Goal: Communication & Community: Answer question/provide support

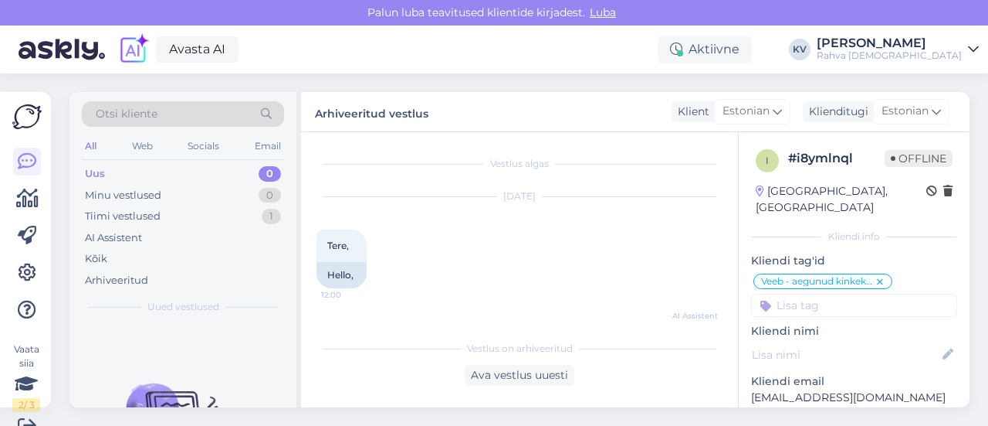
scroll to position [787, 0]
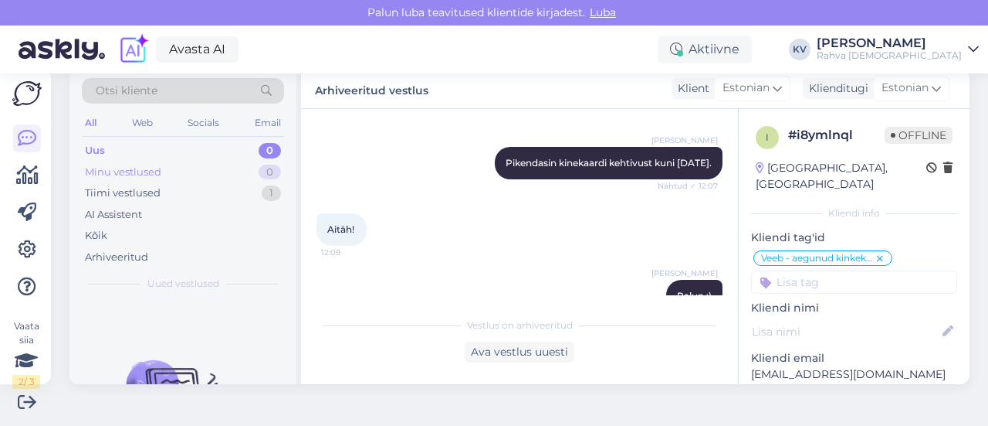
click at [209, 163] on div "Minu vestlused 0" at bounding box center [183, 172] width 202 height 22
click at [155, 164] on div "Minu vestlused" at bounding box center [125, 171] width 80 height 15
click at [154, 149] on div "Uus 1" at bounding box center [183, 151] width 202 height 22
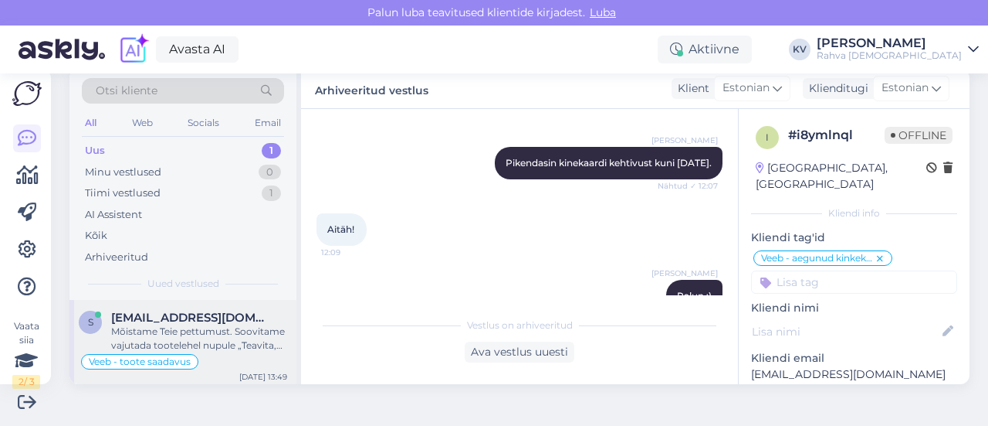
click at [214, 336] on div "Mõistame Teie pettumust. Soovitame vajutada tootelehel nupule „Teavita, kui saa…" at bounding box center [199, 338] width 176 height 28
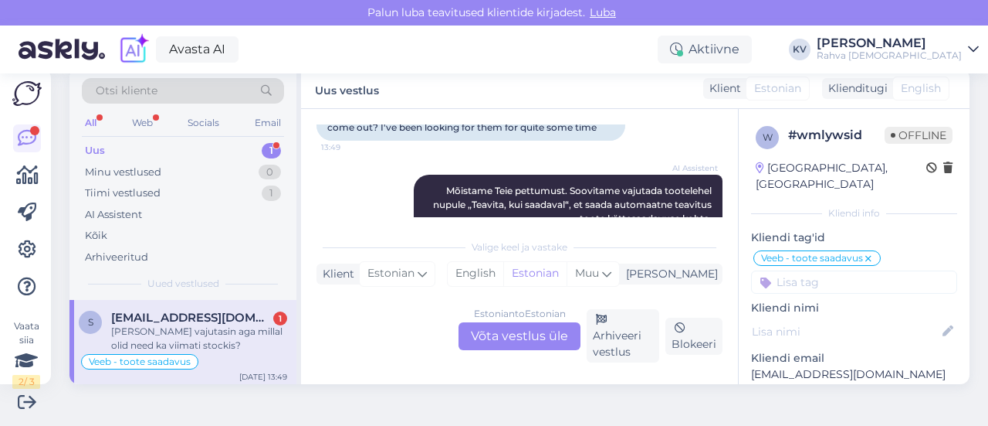
scroll to position [764, 0]
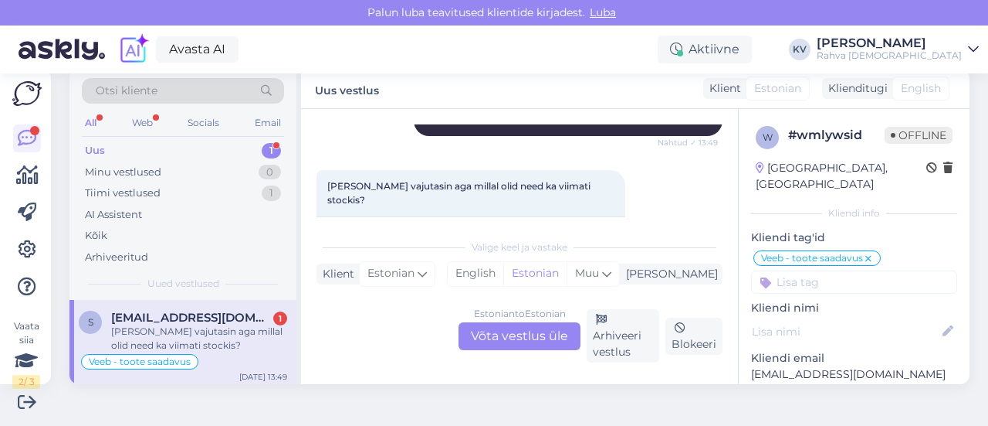
click at [490, 334] on div "Estonian to Estonian Võta vestlus üle" at bounding box center [520, 336] width 122 height 28
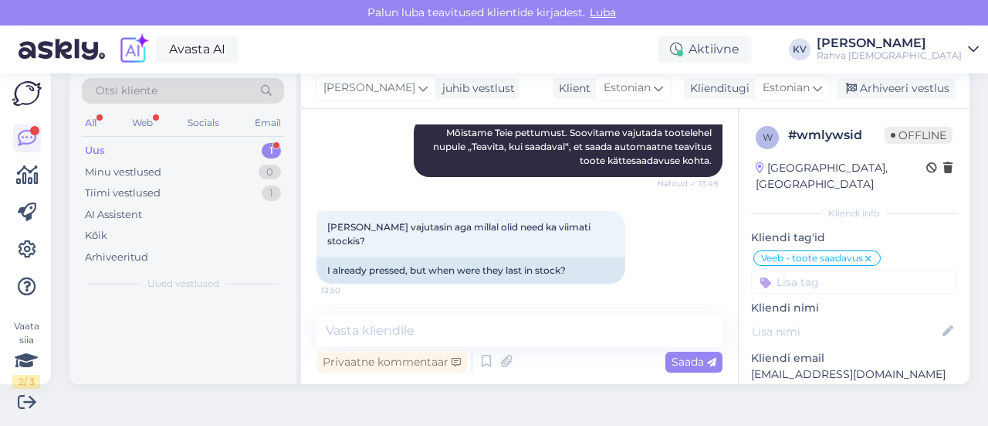
scroll to position [680, 0]
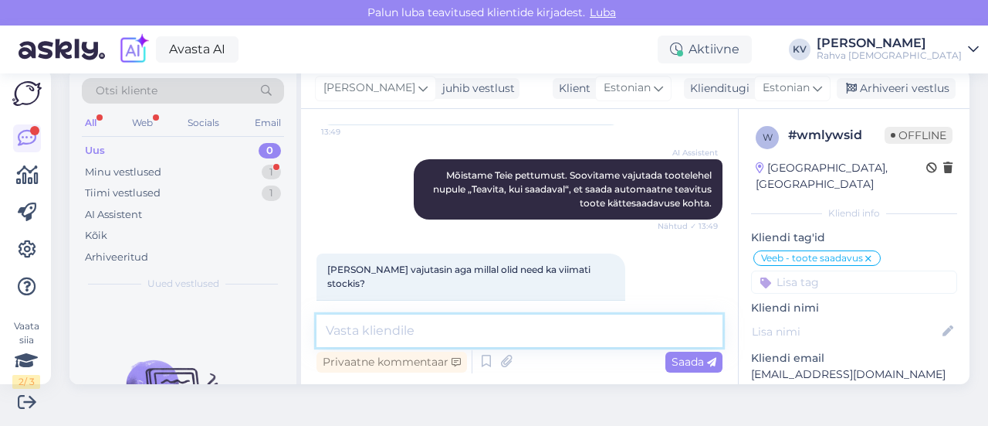
click at [482, 325] on textarea at bounding box center [520, 330] width 406 height 32
type textarea "T"
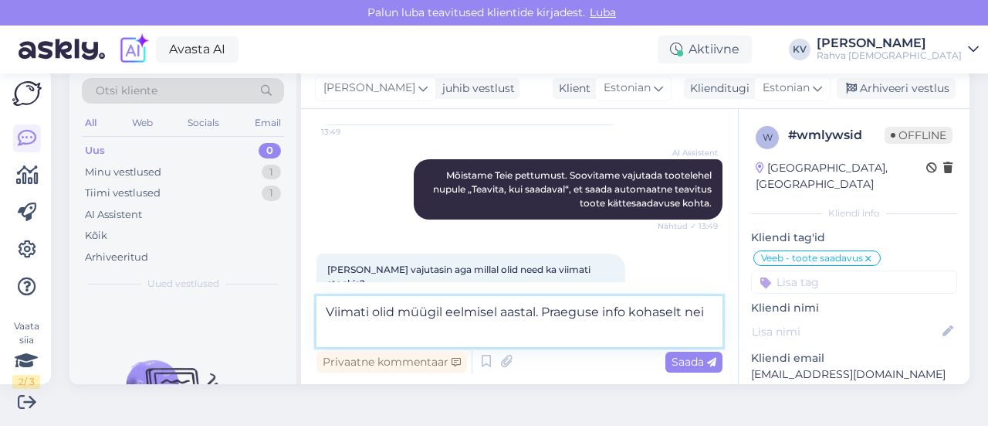
scroll to position [699, 0]
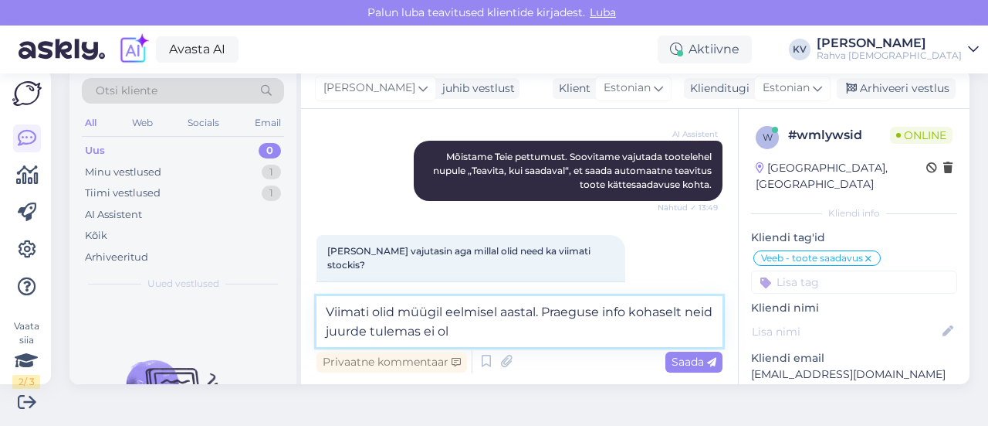
drag, startPoint x: 544, startPoint y: 317, endPoint x: 685, endPoint y: 327, distance: 141.7
click at [685, 327] on textarea "Viimati olid müügil eelmisel aastal. Praeguse info kohaselt neid juurde tulemas…" at bounding box center [520, 321] width 406 height 51
click at [491, 337] on textarea "Viimati olid müügil eelmisel aastal. Praeguse info kohaselt neid juurde tulemas…" at bounding box center [520, 321] width 406 height 51
drag, startPoint x: 543, startPoint y: 321, endPoint x: 658, endPoint y: 329, distance: 115.3
click at [658, 329] on textarea "Viimati olid müügil eelmisel aastal. Praeguse info kohaselt neid juurde tulemas…" at bounding box center [520, 321] width 406 height 51
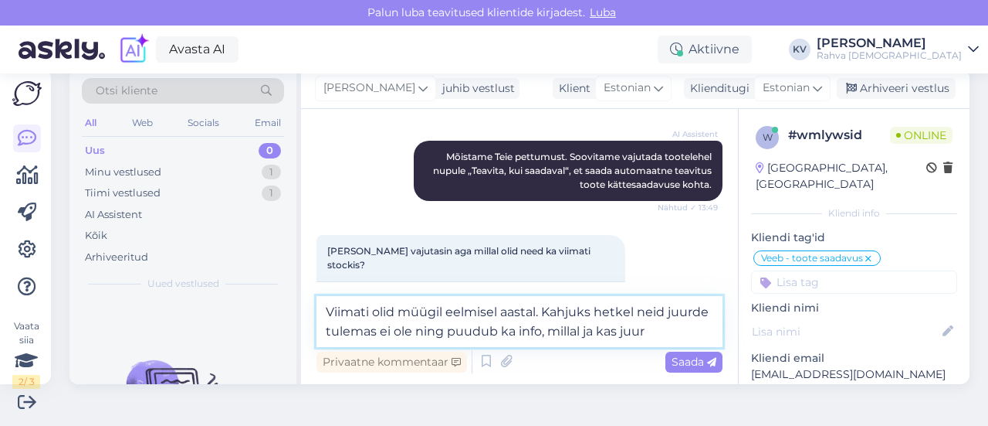
scroll to position [718, 0]
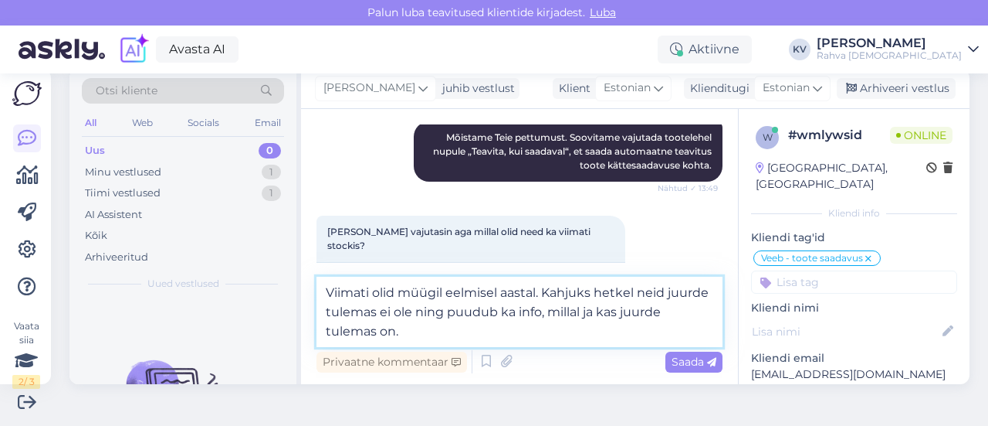
type textarea "Viimati olid müügil eelmisel aastal. Kahjuks hetkel neid juurde tulemas ei ole …"
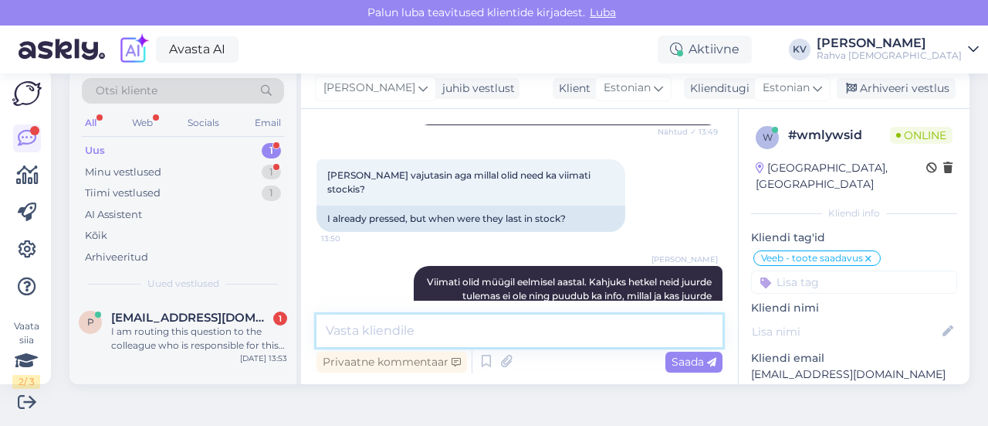
scroll to position [855, 0]
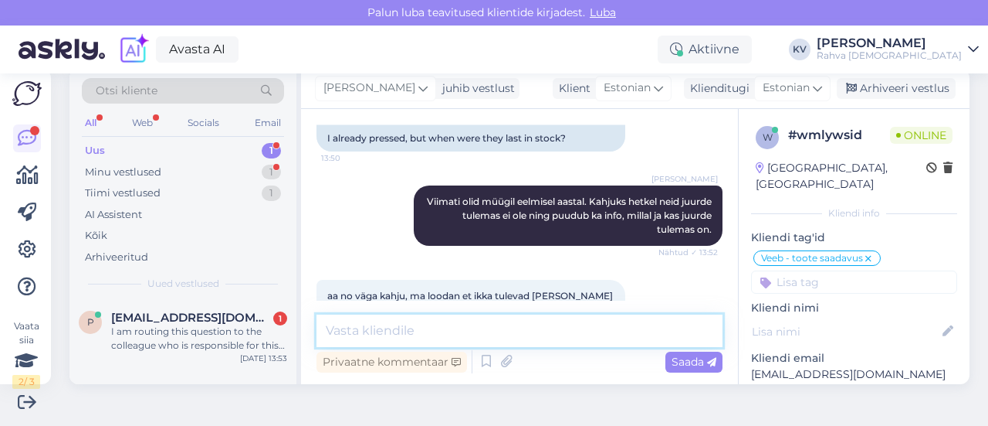
click at [549, 330] on textarea at bounding box center [520, 330] width 406 height 32
click at [554, 330] on textarea at bounding box center [520, 330] width 406 height 32
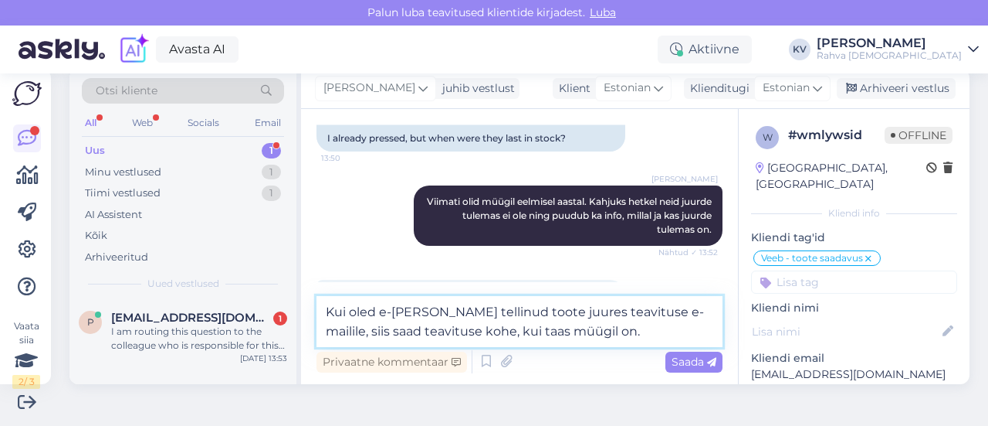
type textarea "Kui oled e-[PERSON_NAME] tellinud toote juures teavituse e-mailile, siis saad t…"
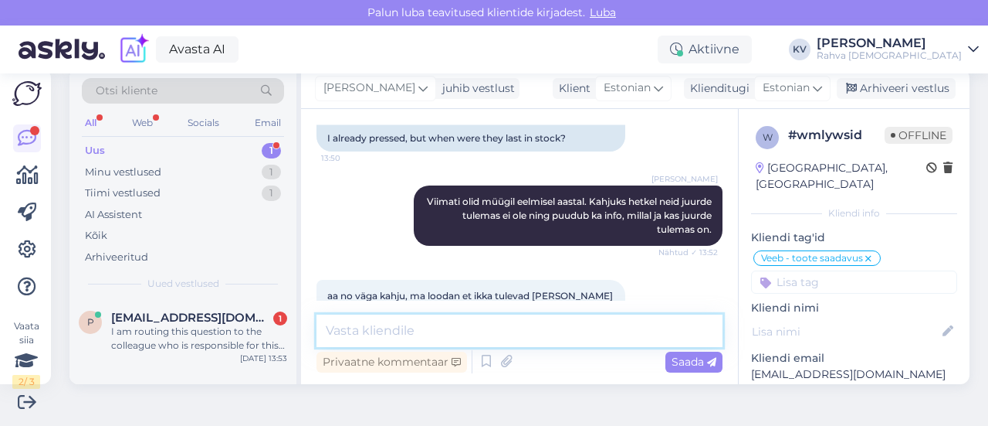
scroll to position [935, 0]
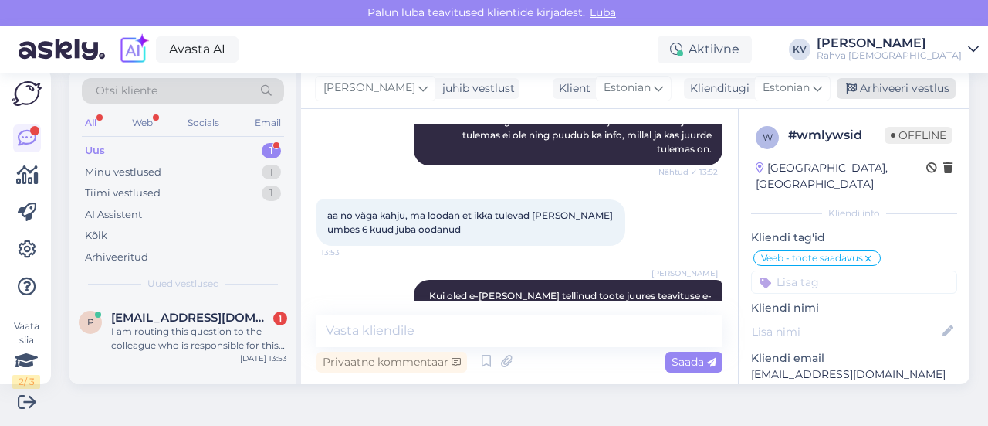
click at [872, 89] on div "Arhiveeri vestlus" at bounding box center [896, 88] width 119 height 21
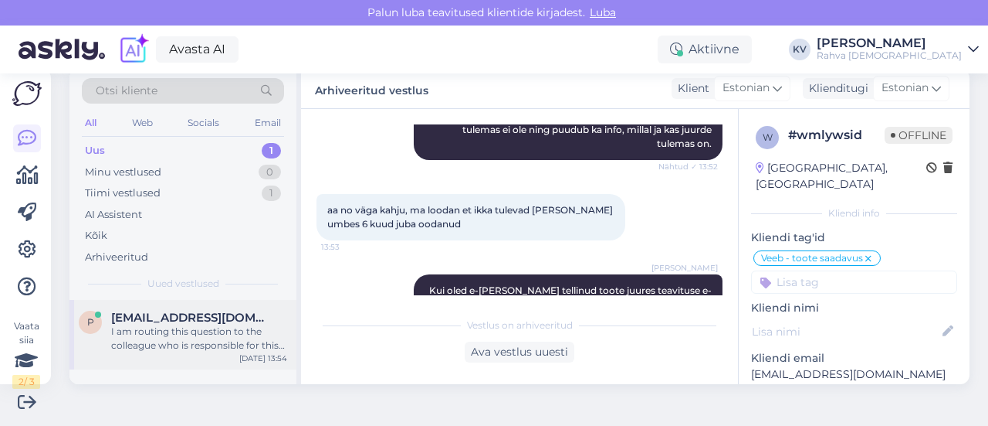
click at [162, 329] on div "I am routing this question to the colleague who is responsible for this topic. …" at bounding box center [199, 338] width 176 height 28
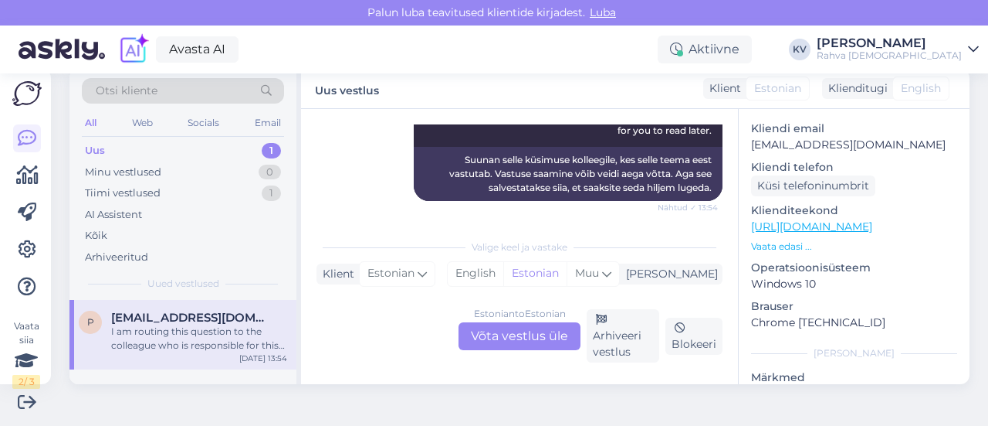
scroll to position [232, 0]
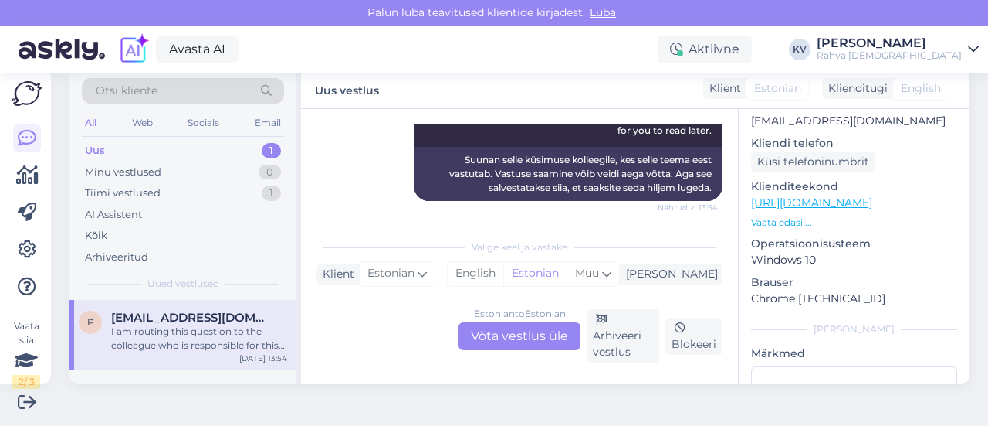
click at [537, 320] on div "Estonian to Estonian Võta vestlus üle Arhiveeri vestlus Blokeeri" at bounding box center [520, 335] width 406 height 53
click at [525, 334] on div "Estonian to Estonian Võta vestlus üle" at bounding box center [520, 336] width 122 height 28
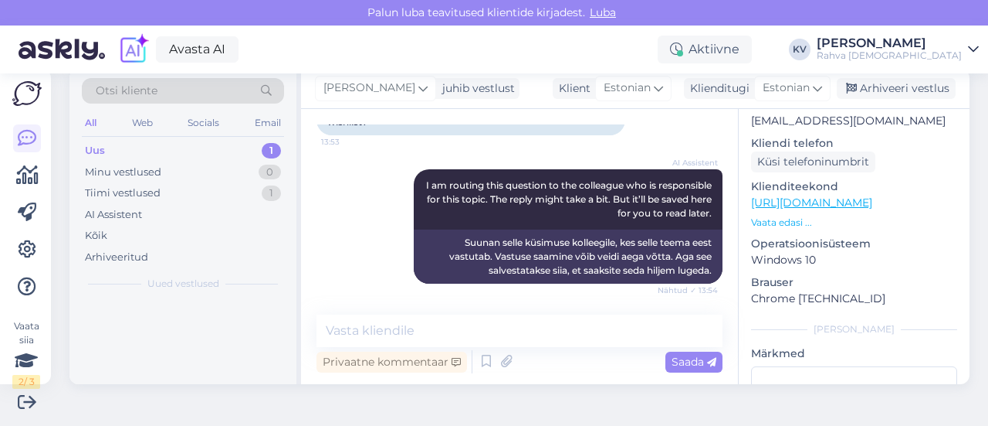
scroll to position [302, 0]
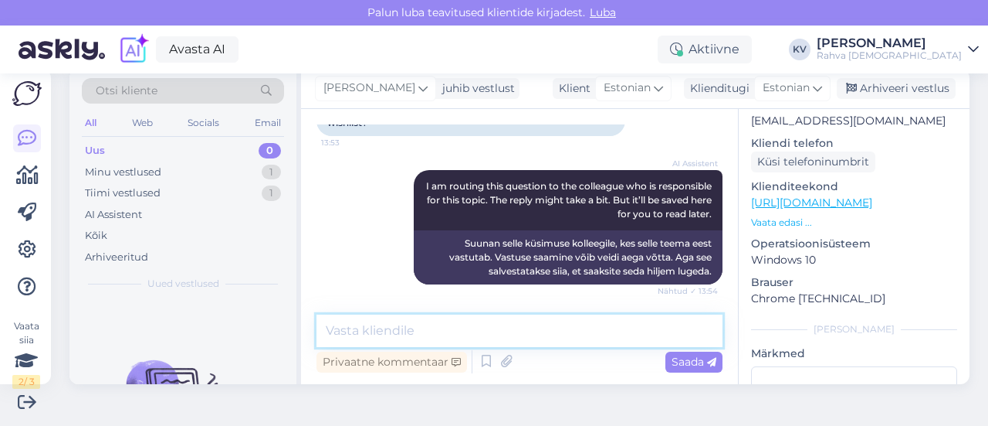
click at [423, 320] on textarea at bounding box center [520, 330] width 406 height 32
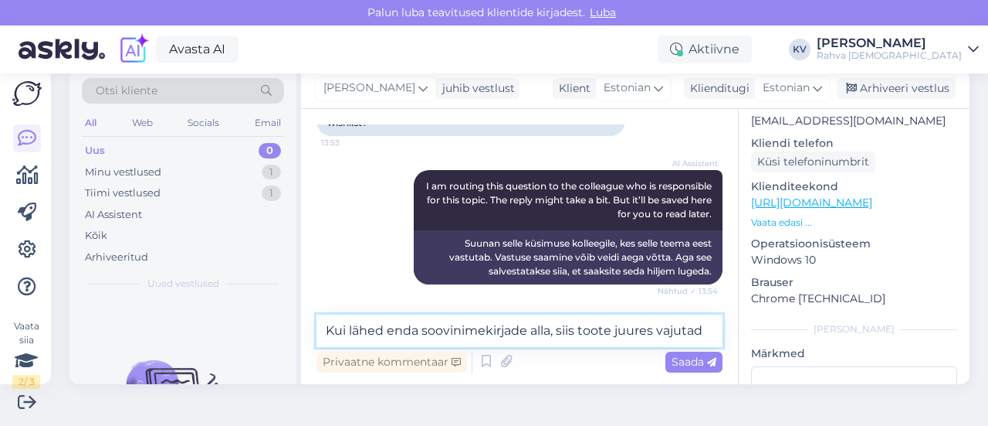
scroll to position [320, 0]
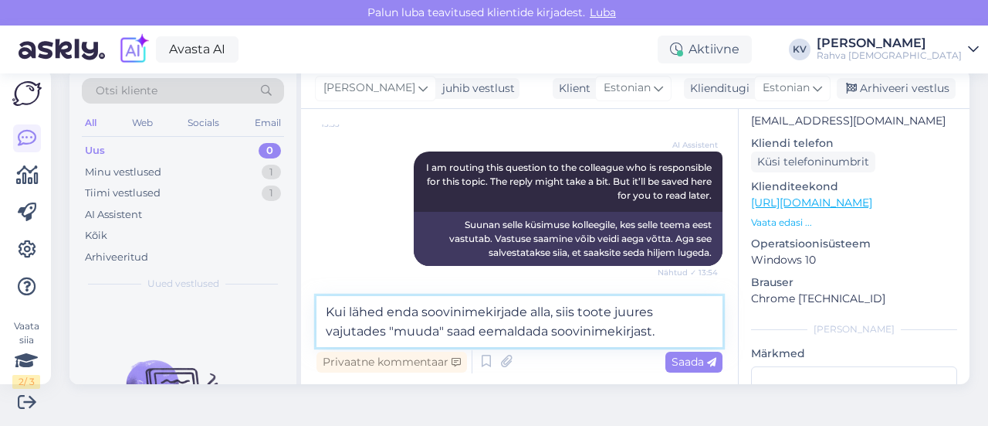
type textarea "Kui lähed enda soovinimekirjade alla, siis toote juures vajutades "muuda" saad …"
paste textarea
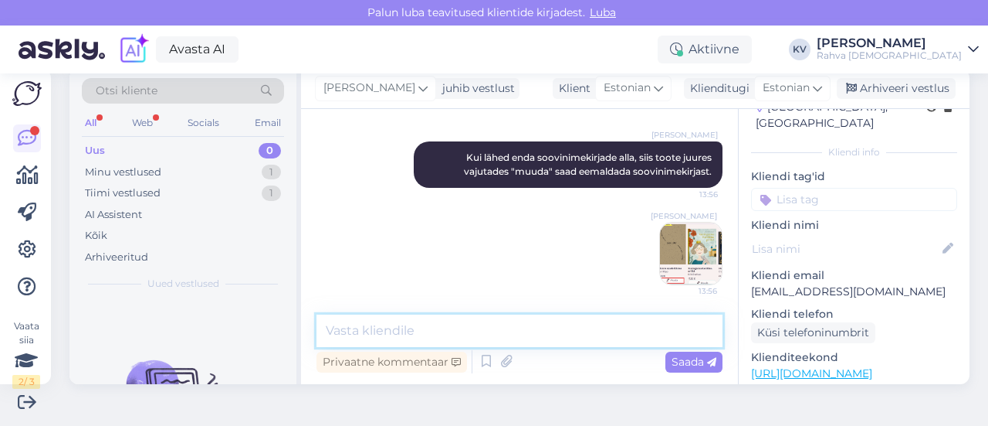
scroll to position [0, 0]
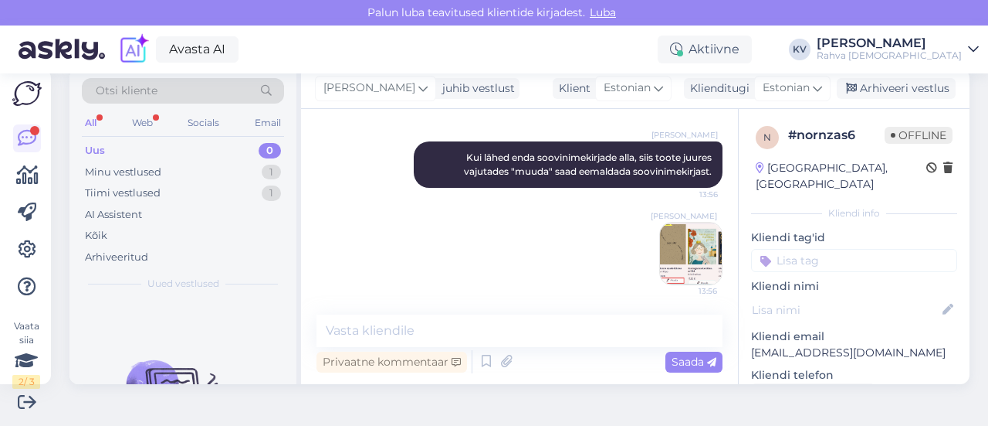
click at [809, 249] on input at bounding box center [854, 260] width 206 height 23
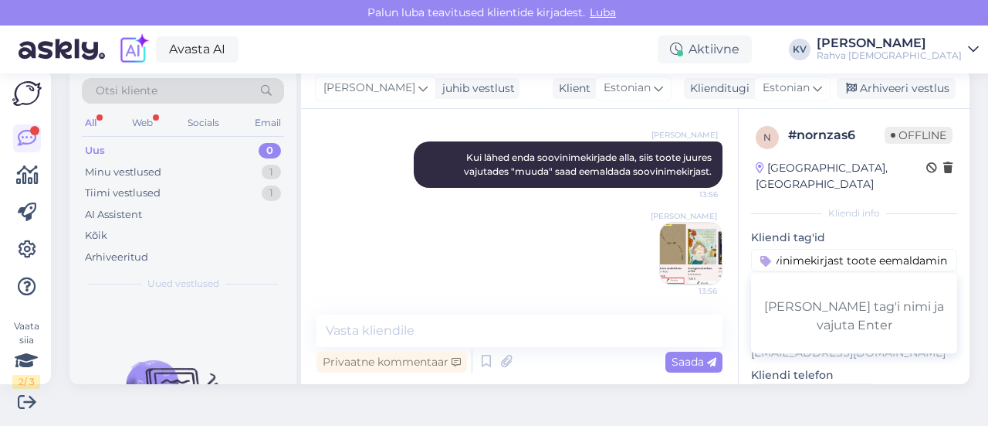
type input "Veeb - soovinimekirjast toote eemaldamine"
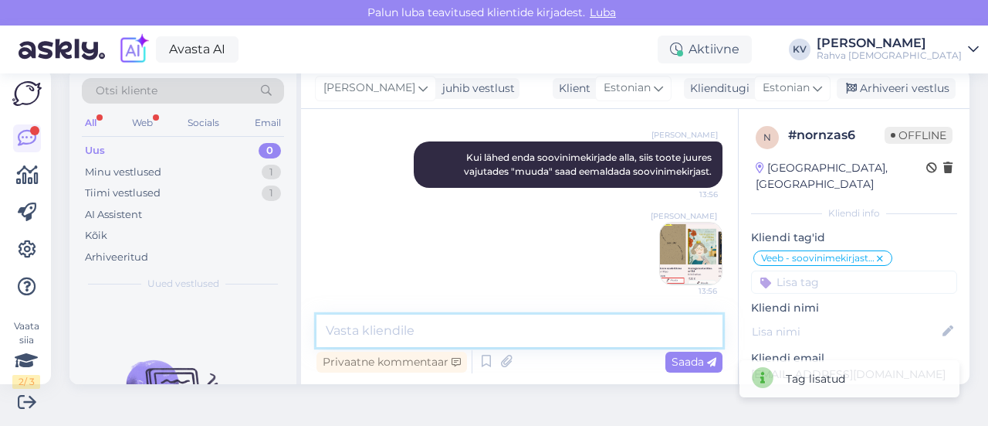
click at [491, 329] on textarea at bounding box center [520, 330] width 406 height 32
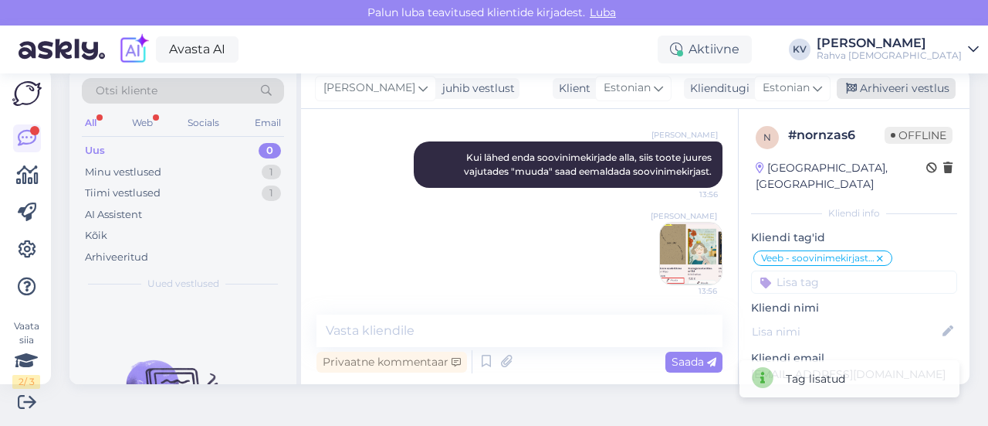
click at [888, 92] on div "Arhiveeri vestlus" at bounding box center [896, 88] width 119 height 21
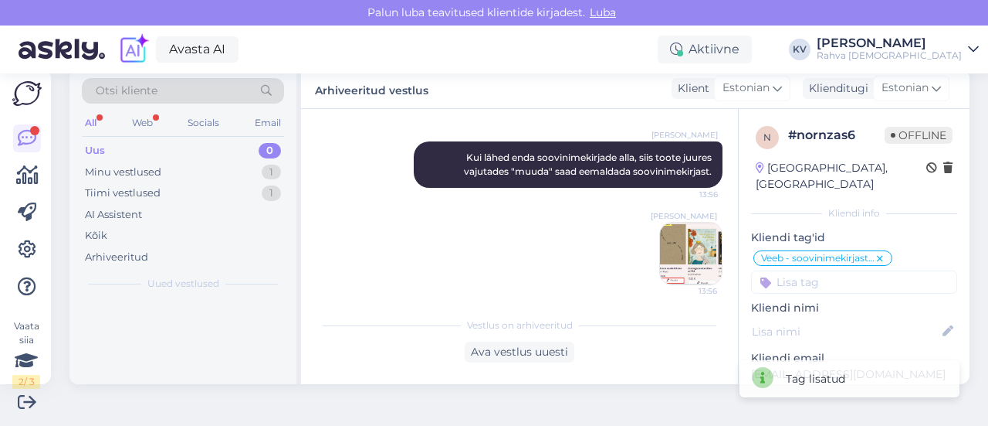
scroll to position [485, 0]
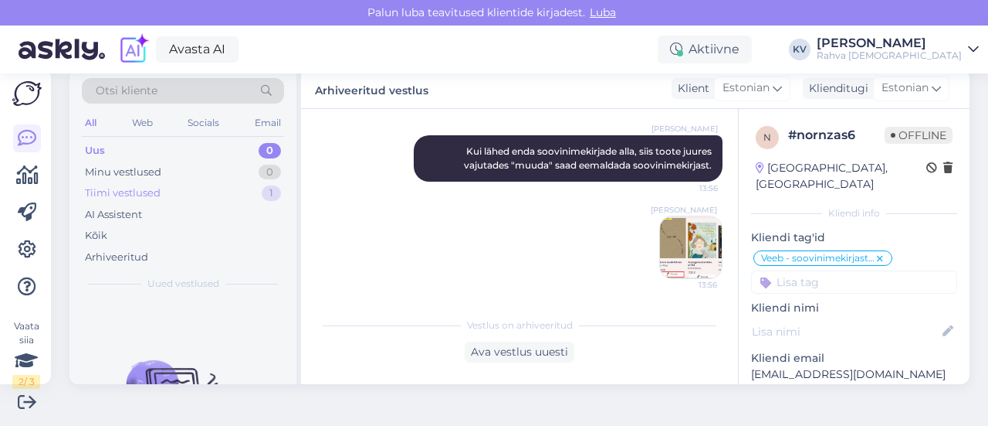
click at [161, 199] on div "Tiimi vestlused 1" at bounding box center [183, 193] width 202 height 22
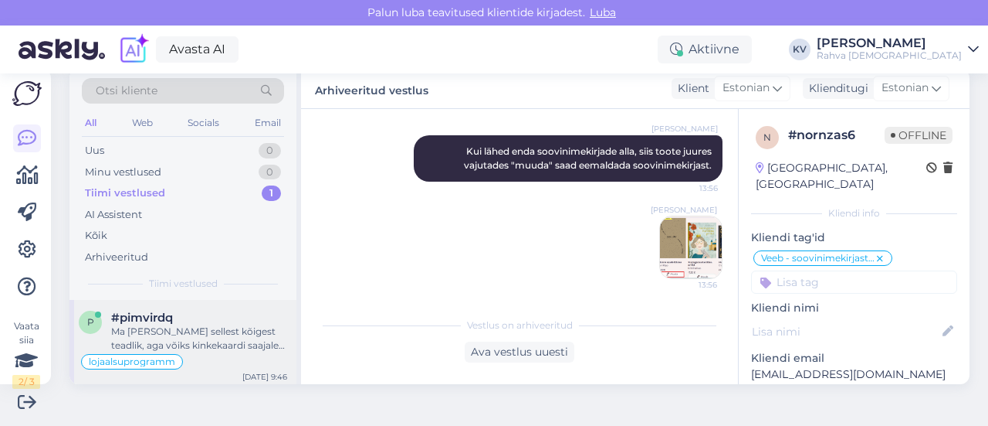
click at [205, 347] on div "Ma [PERSON_NAME] sellest kõigest teadlik, aga võiks kinkekaardi saajale saadetu…" at bounding box center [199, 338] width 176 height 28
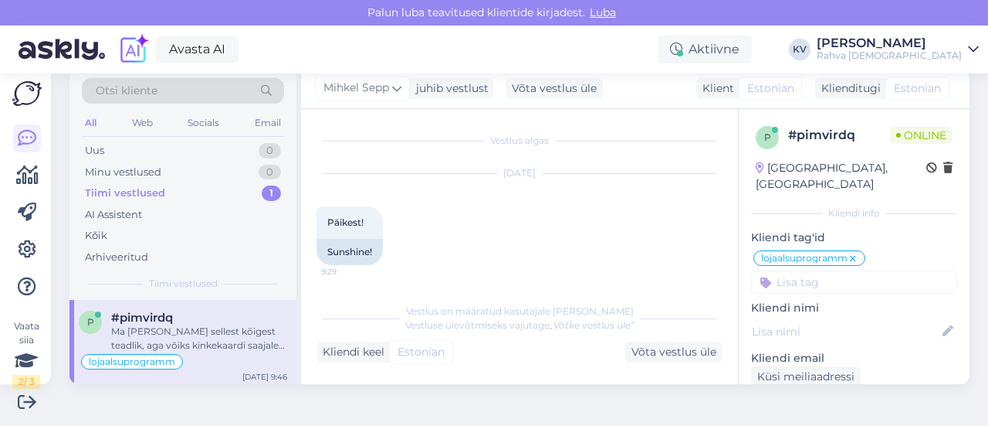
scroll to position [527, 0]
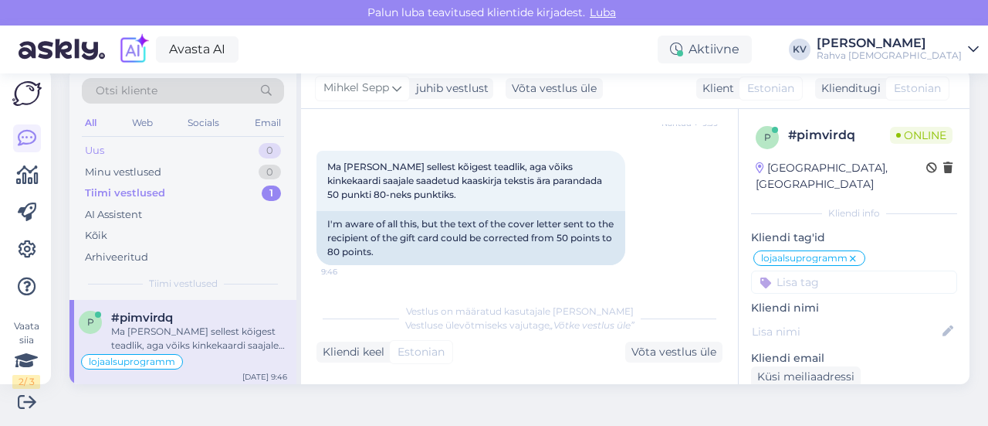
click at [164, 151] on div "Uus 0" at bounding box center [183, 151] width 202 height 22
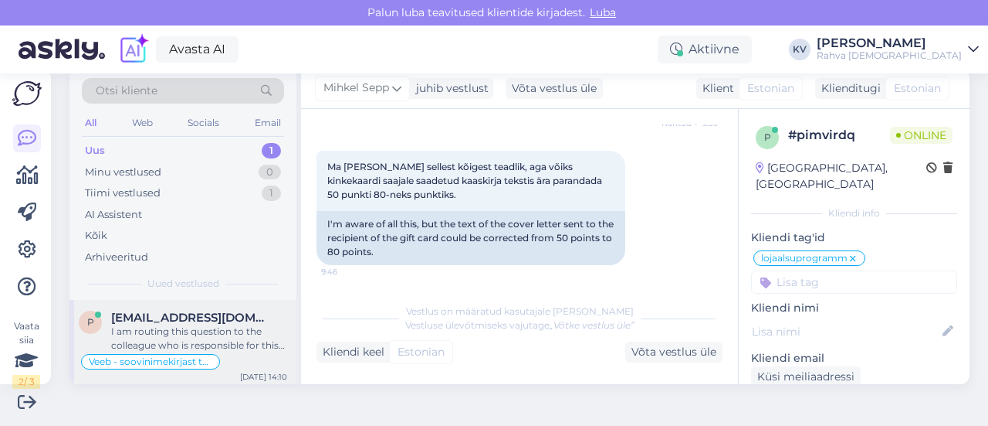
click at [160, 330] on div "I am routing this question to the colleague who is responsible for this topic. …" at bounding box center [199, 338] width 176 height 28
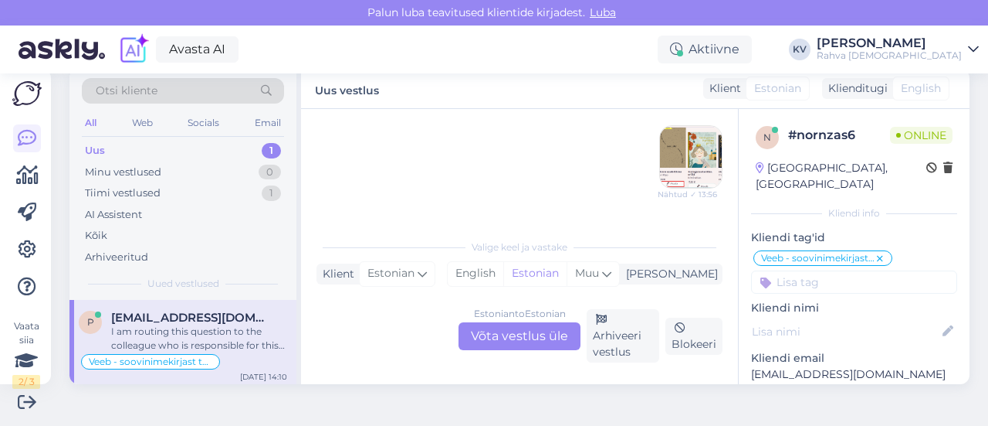
scroll to position [599, 0]
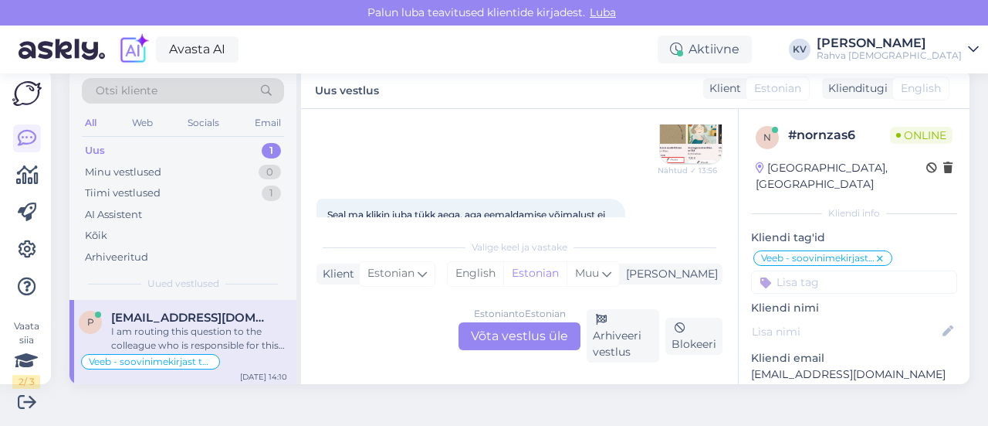
click at [660, 140] on img at bounding box center [691, 133] width 62 height 62
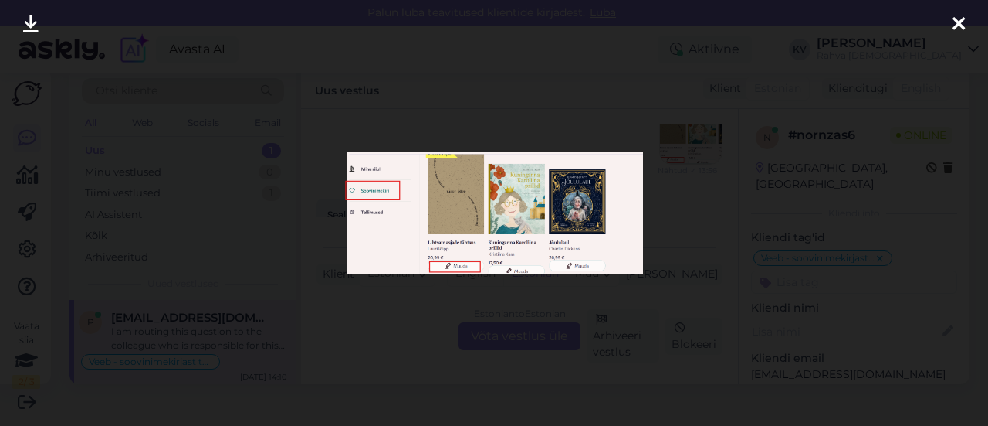
click at [338, 320] on div at bounding box center [494, 213] width 988 height 426
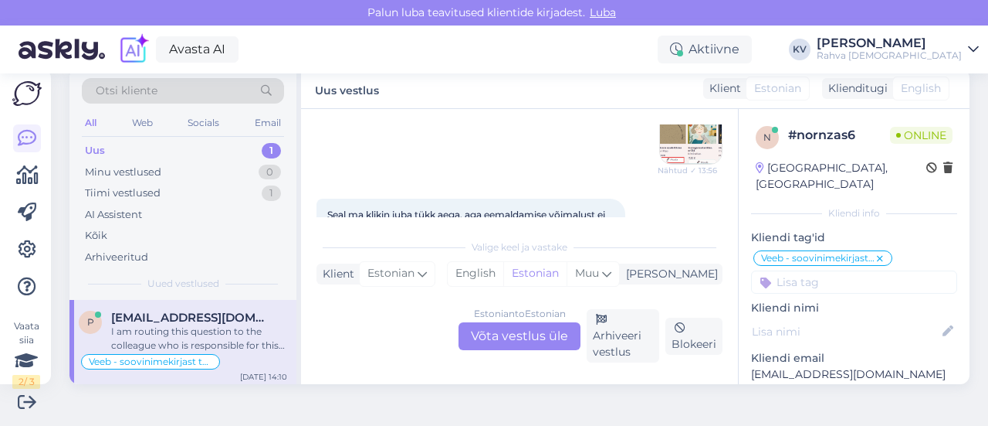
click at [493, 337] on div "Estonian to Estonian Võta vestlus üle" at bounding box center [520, 336] width 122 height 28
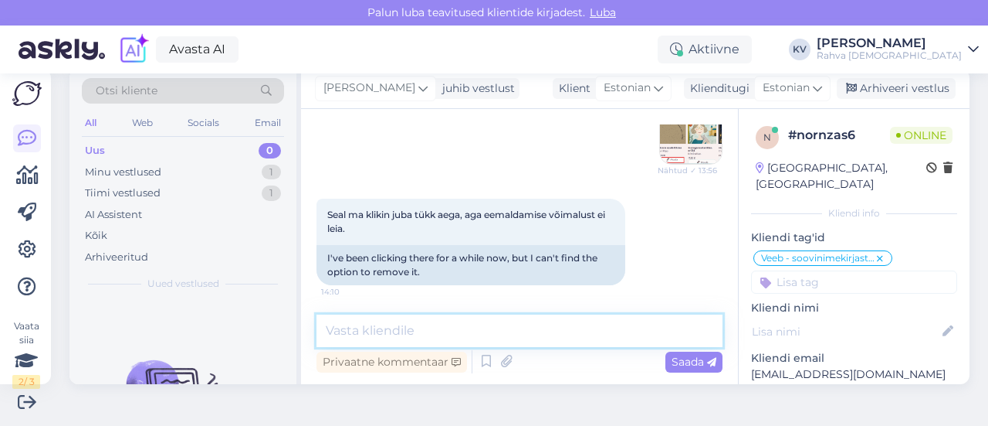
click at [420, 325] on textarea at bounding box center [520, 330] width 406 height 32
paste textarea "S"
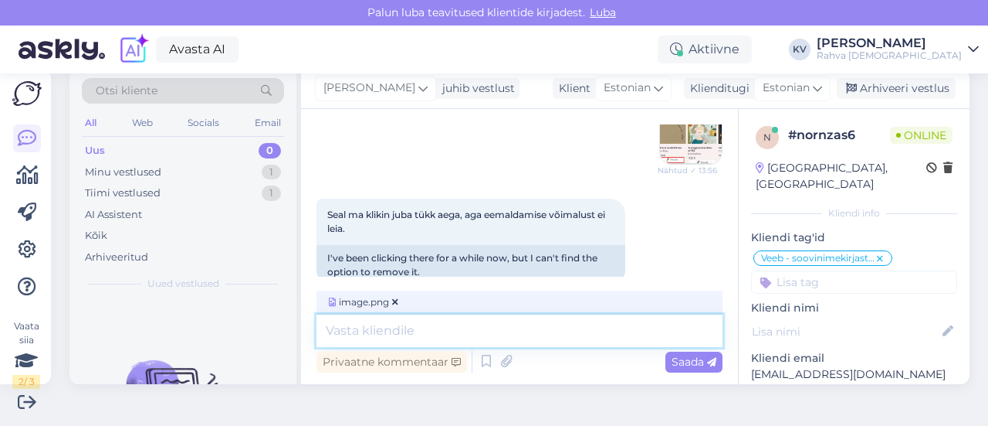
type textarea "S"
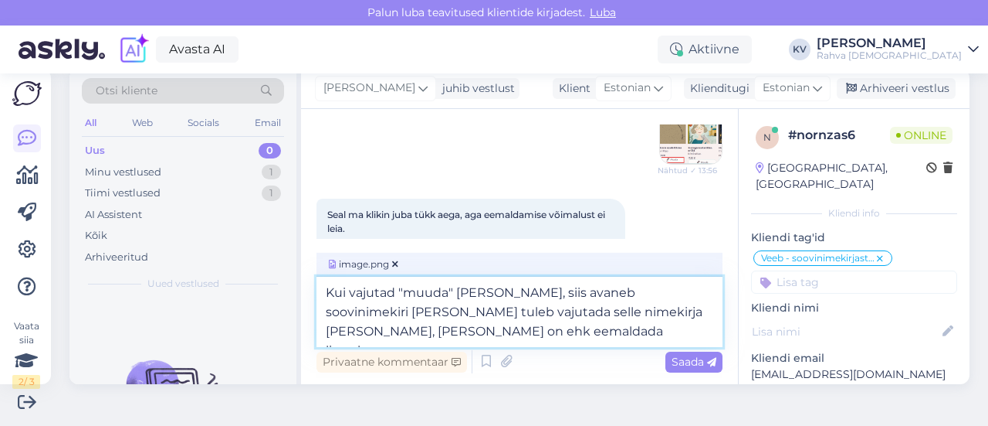
type textarea "Kui vajutad "muuda" [PERSON_NAME], siis avaneb soovinimekiri [PERSON_NAME] tule…"
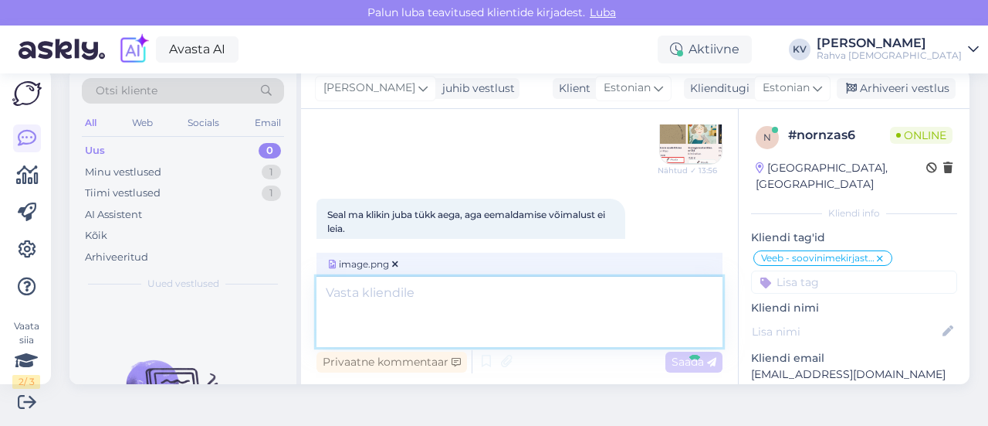
scroll to position [939, 0]
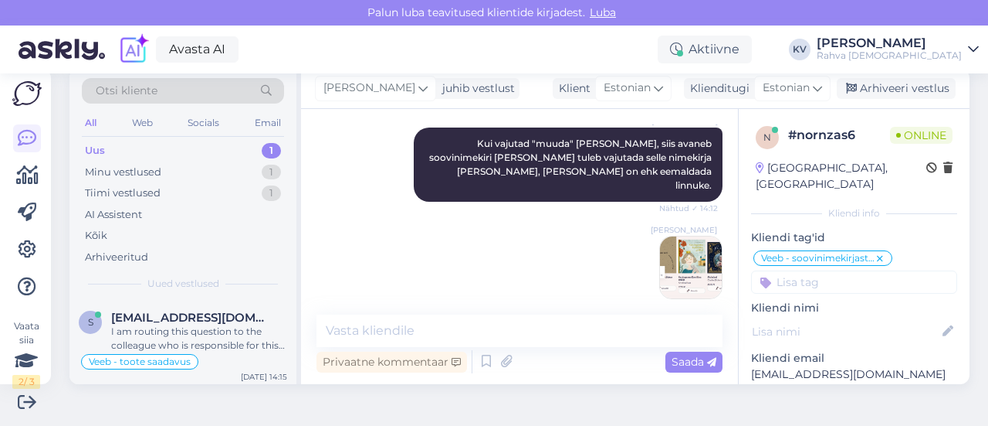
click at [207, 141] on div "Uus 1" at bounding box center [183, 151] width 202 height 22
click at [216, 322] on span "[EMAIL_ADDRESS][DOMAIN_NAME]" at bounding box center [191, 317] width 161 height 14
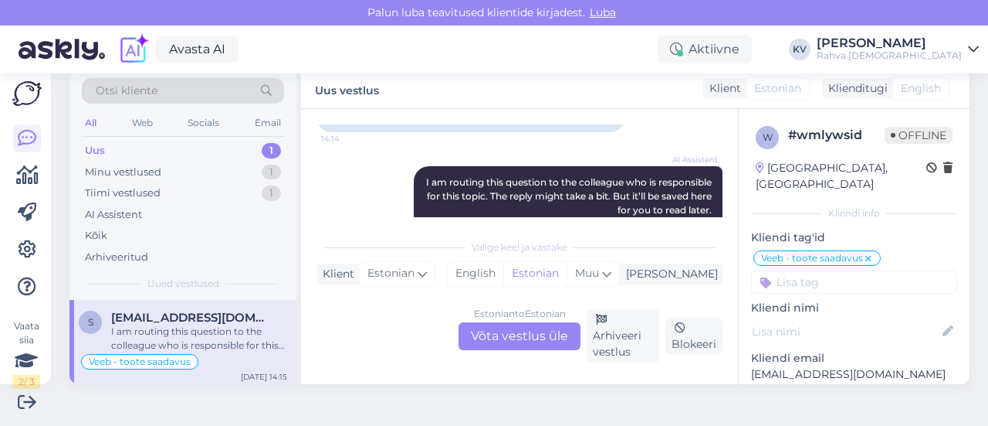
scroll to position [1460, 0]
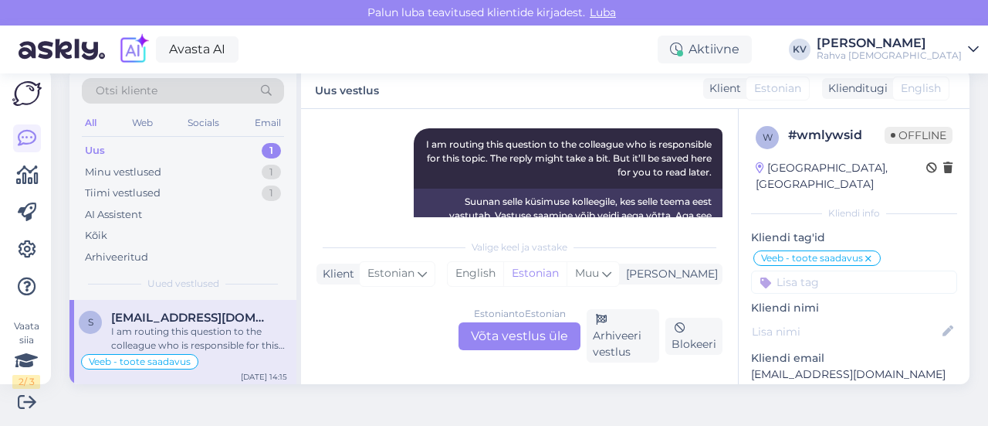
click at [192, 154] on div "Uus 1" at bounding box center [183, 151] width 202 height 22
click at [193, 328] on div "I am routing this question to the colleague who is responsible for this topic. …" at bounding box center [199, 338] width 176 height 28
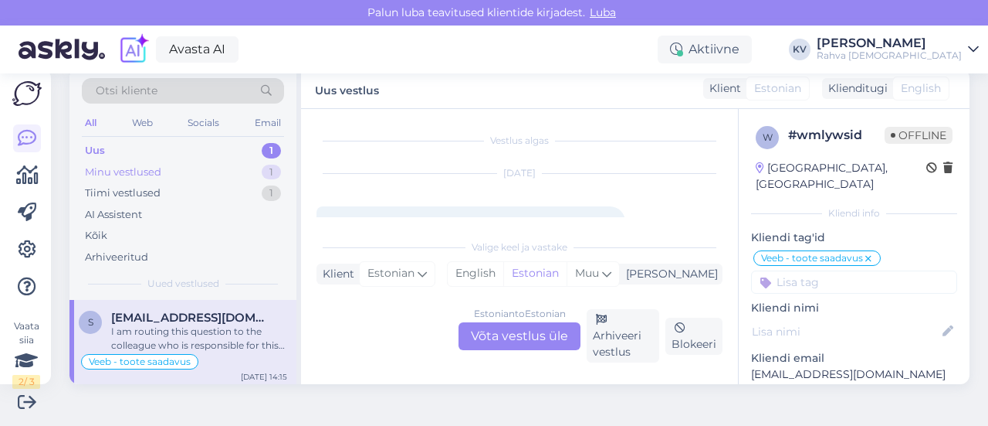
click at [201, 168] on div "Minu vestlused 1" at bounding box center [183, 172] width 202 height 22
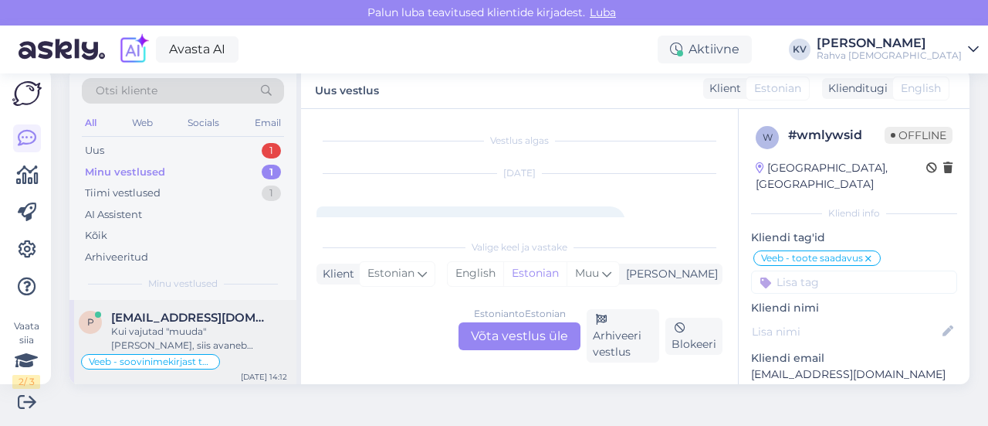
click at [228, 335] on div "Kui vajutad "muuda" [PERSON_NAME], siis avaneb soovinimekiri [PERSON_NAME] tule…" at bounding box center [199, 338] width 176 height 28
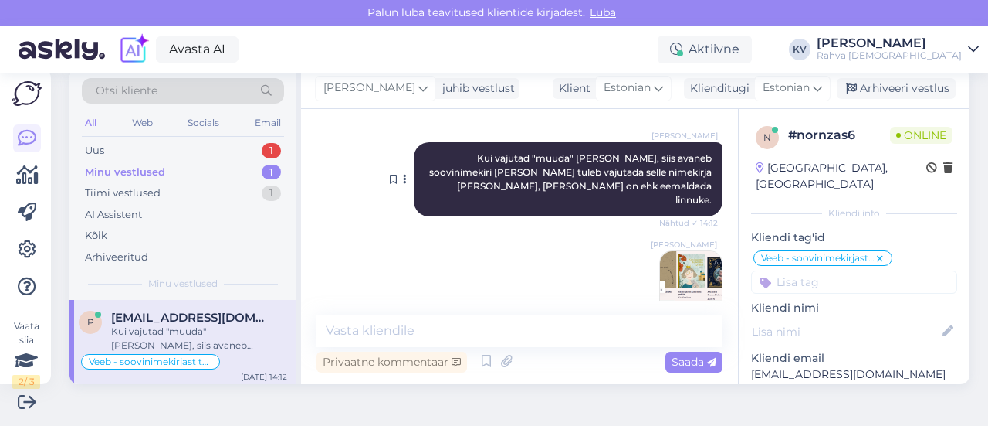
scroll to position [939, 0]
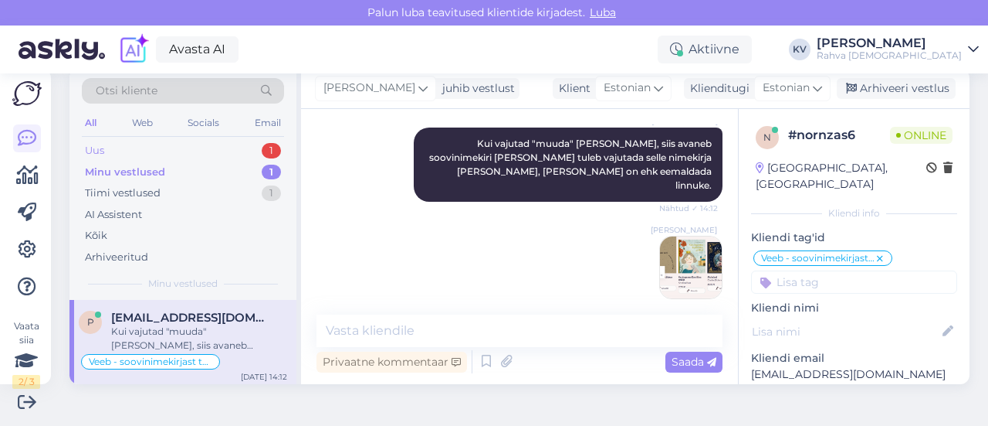
click at [162, 152] on div "Uus 1" at bounding box center [183, 151] width 202 height 22
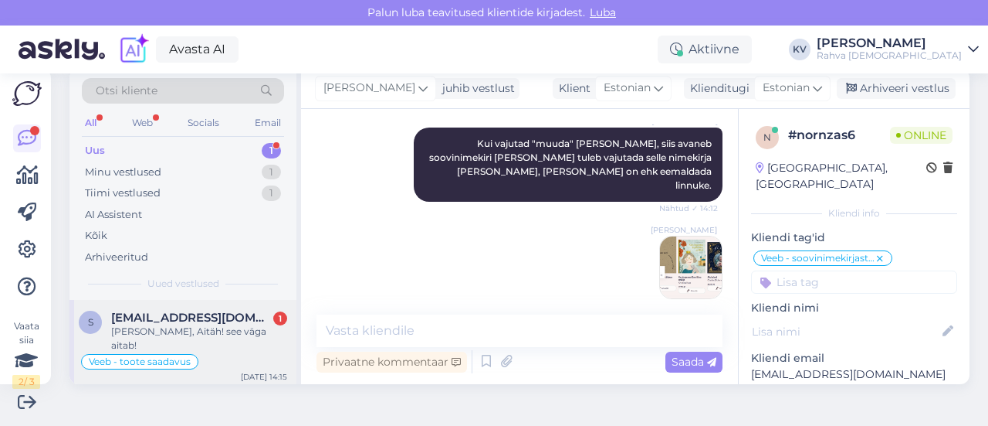
click at [176, 313] on span "[EMAIL_ADDRESS][DOMAIN_NAME]" at bounding box center [191, 317] width 161 height 14
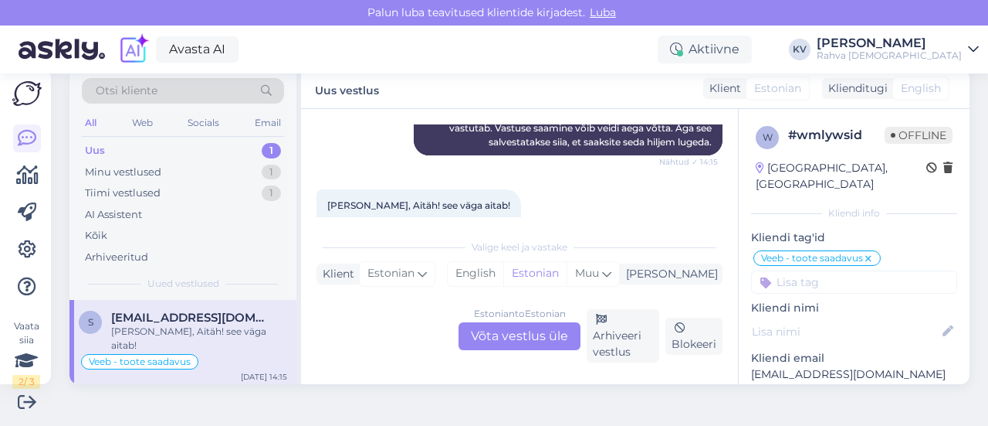
scroll to position [1553, 0]
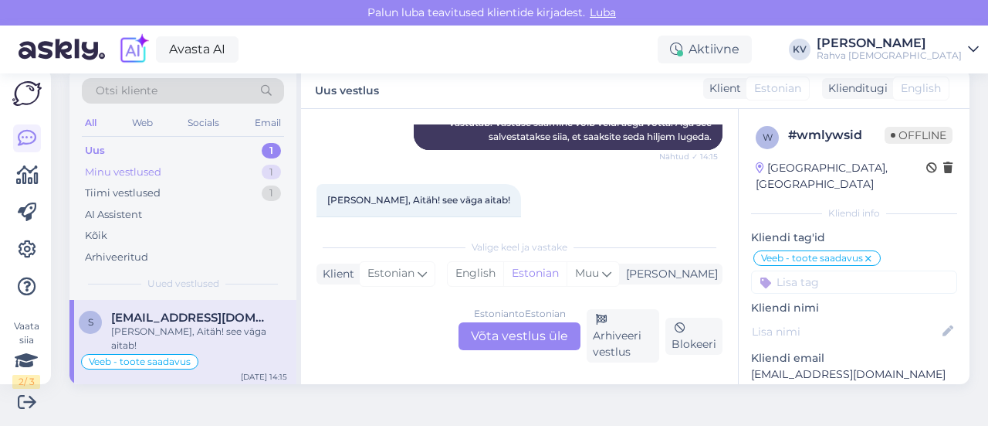
click at [185, 177] on div "Minu vestlused 1" at bounding box center [183, 172] width 202 height 22
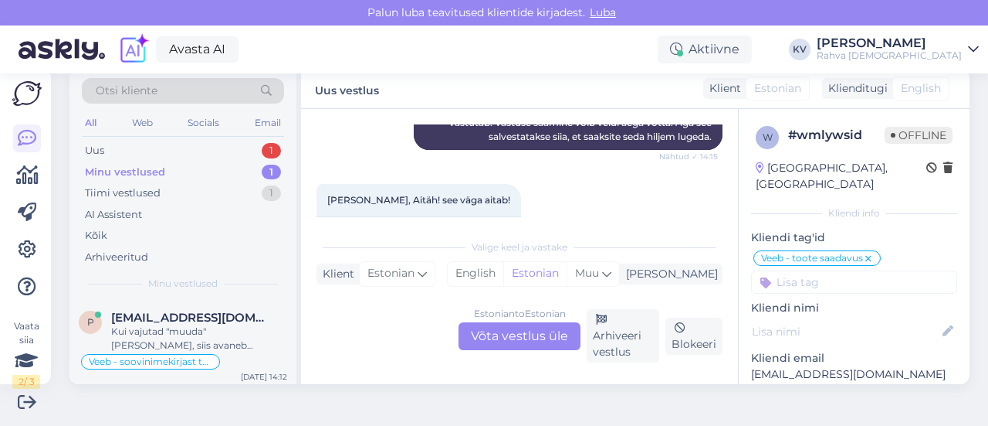
click at [161, 161] on div "Minu vestlused 1" at bounding box center [183, 172] width 202 height 22
click at [195, 313] on span "[EMAIL_ADDRESS][DOMAIN_NAME]" at bounding box center [191, 317] width 161 height 14
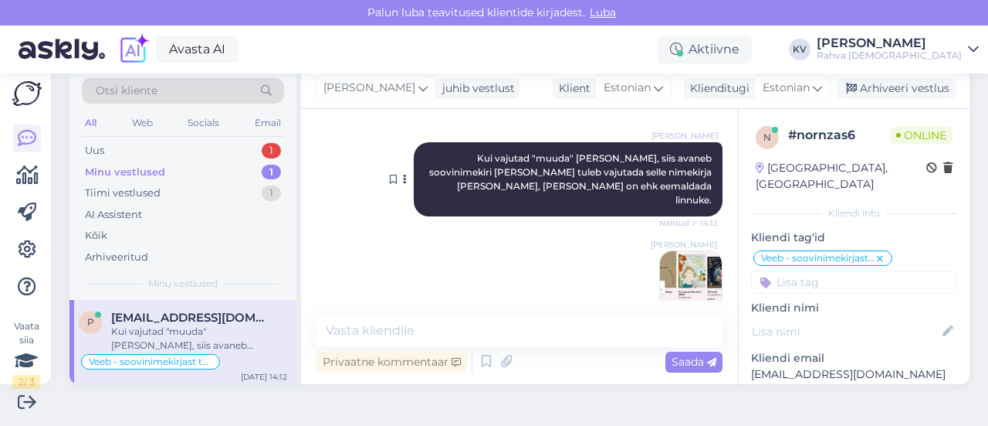
scroll to position [939, 0]
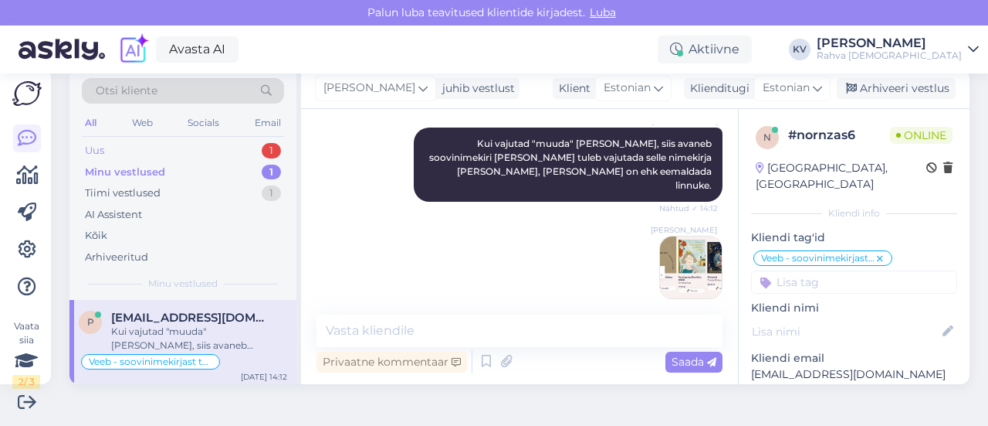
click at [147, 141] on div "Uus 1" at bounding box center [183, 151] width 202 height 22
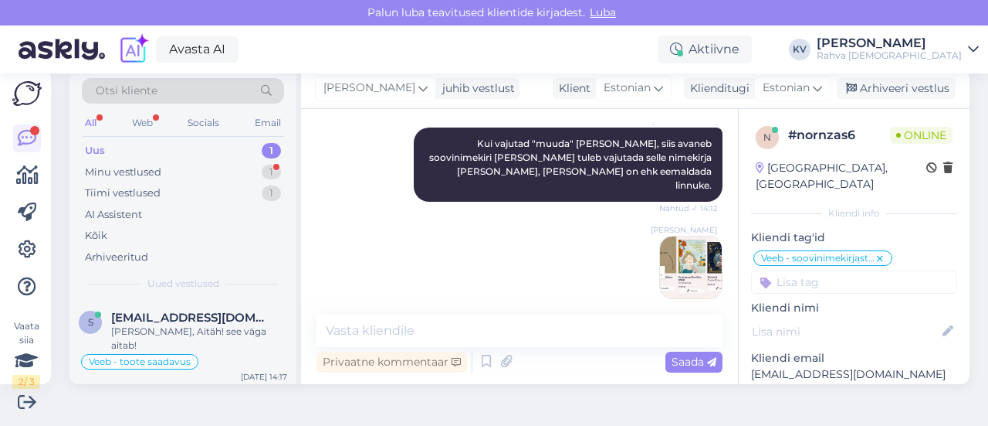
scroll to position [1033, 0]
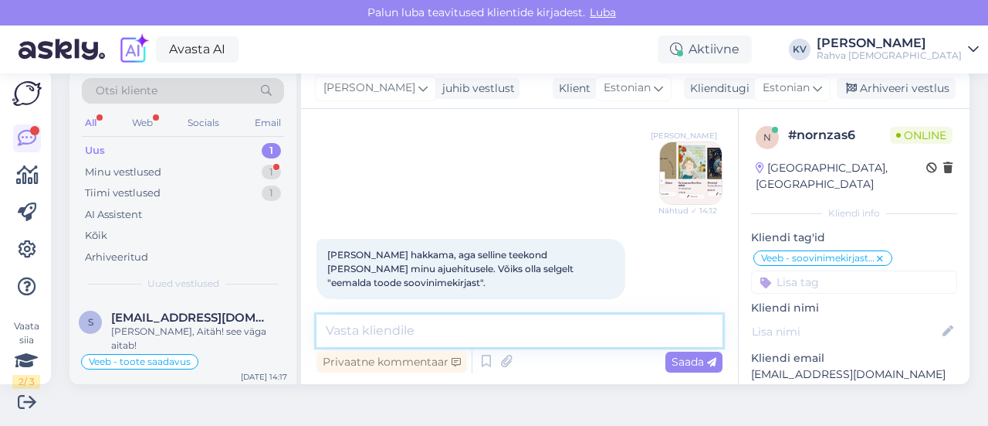
click at [517, 329] on textarea at bounding box center [520, 330] width 406 height 32
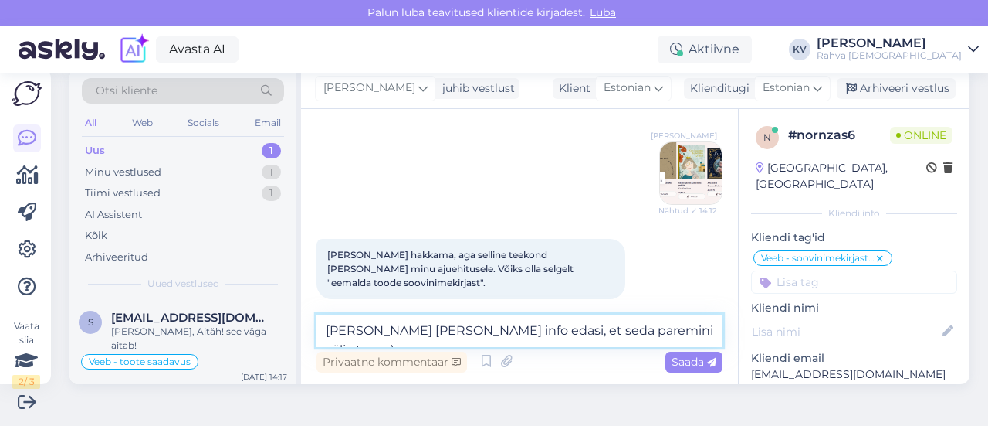
type textarea "[PERSON_NAME] [PERSON_NAME] info edasi, et seda paremini välja tuua :)"
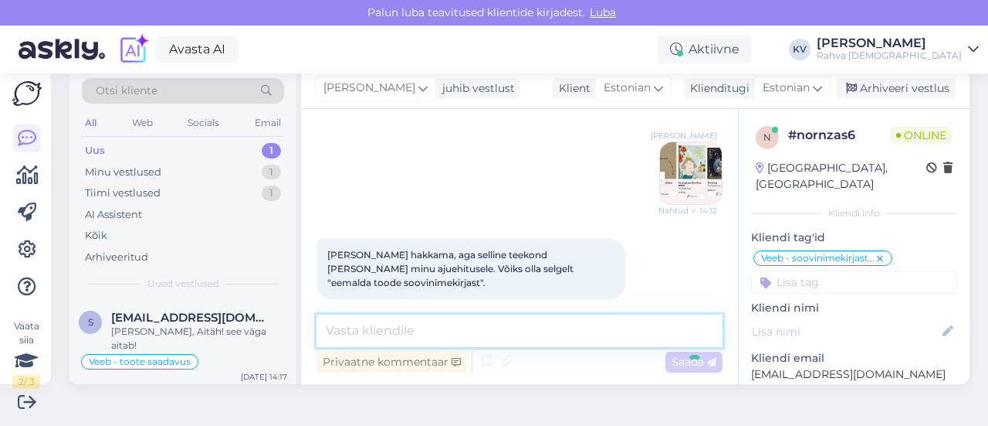
scroll to position [1100, 0]
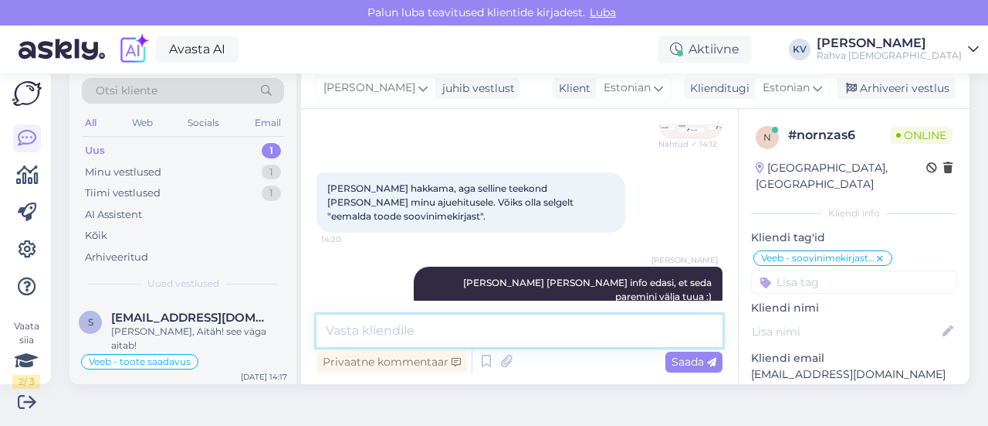
click at [507, 320] on textarea at bounding box center [520, 330] width 406 height 32
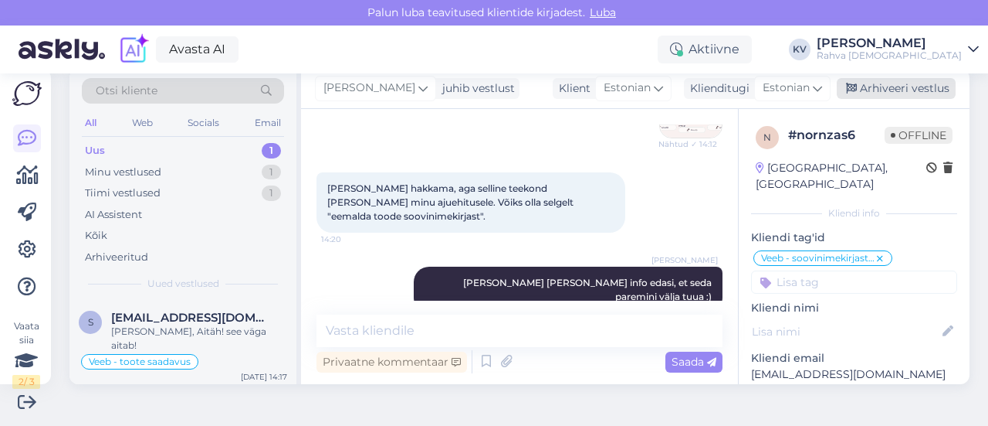
click at [859, 96] on div "Arhiveeri vestlus" at bounding box center [896, 88] width 119 height 21
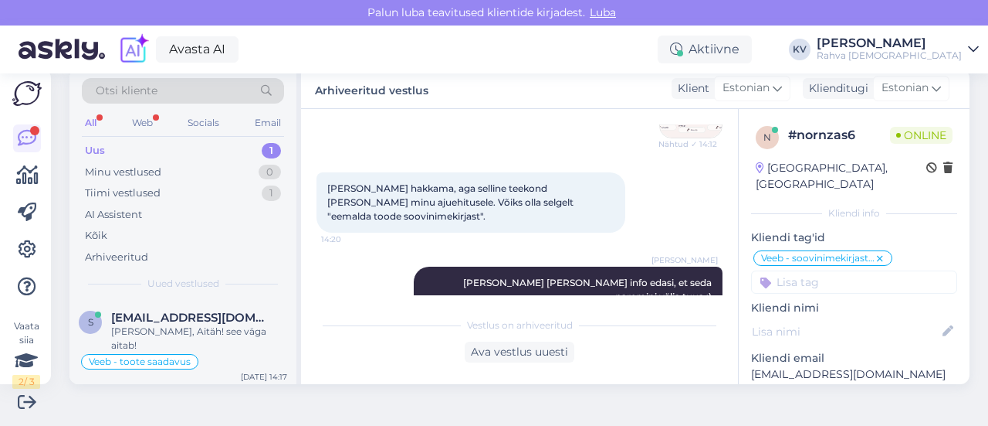
scroll to position [1278, 0]
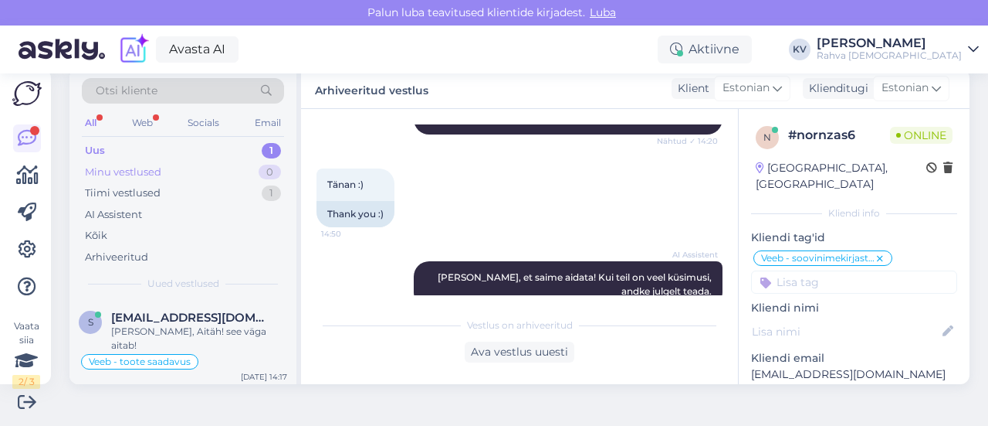
click at [147, 173] on div "Minu vestlused" at bounding box center [123, 171] width 76 height 15
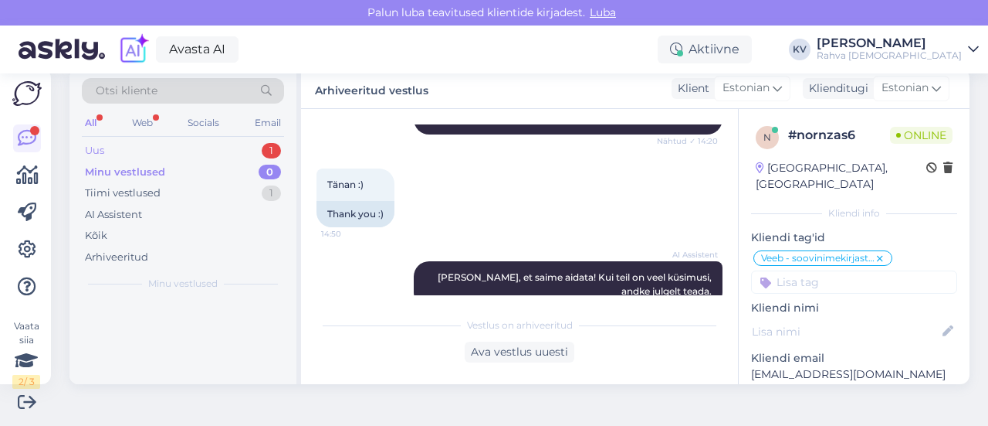
click at [143, 151] on div "Uus 1" at bounding box center [183, 151] width 202 height 22
